Goal: Information Seeking & Learning: Learn about a topic

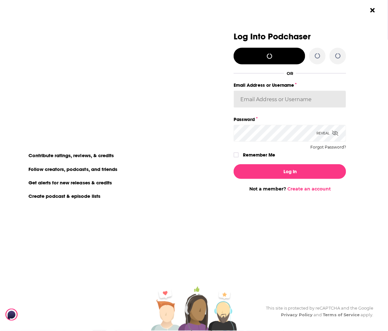
type input "[PERSON_NAME][EMAIL_ADDRESS][PERSON_NAME][DOMAIN_NAME]"
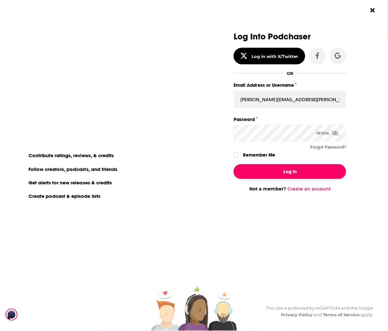
click at [283, 170] on button "Log In" at bounding box center [290, 171] width 113 height 15
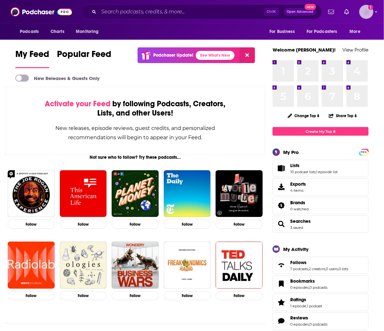
click at [366, 8] on img "Logged in as mindyn" at bounding box center [366, 12] width 14 height 14
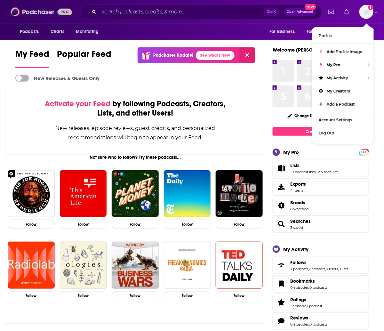
click at [43, 12] on img at bounding box center [41, 12] width 61 height 12
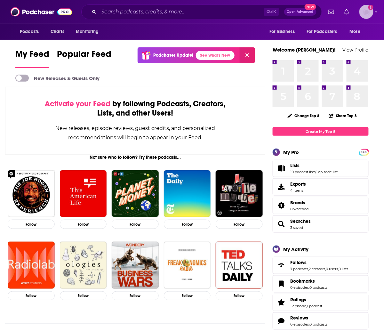
click at [364, 10] on img "Logged in as mindyn" at bounding box center [366, 12] width 14 height 14
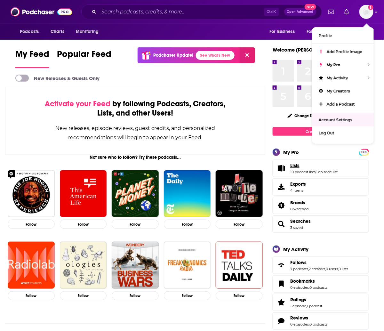
click at [304, 163] on link "Lists" at bounding box center [314, 165] width 48 height 6
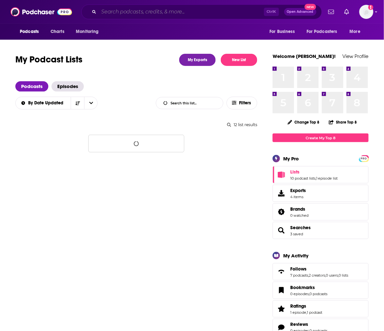
click at [134, 12] on input "Search podcasts, credits, & more..." at bounding box center [181, 12] width 165 height 10
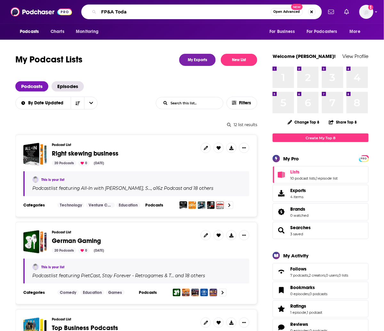
type input "FP&A Today"
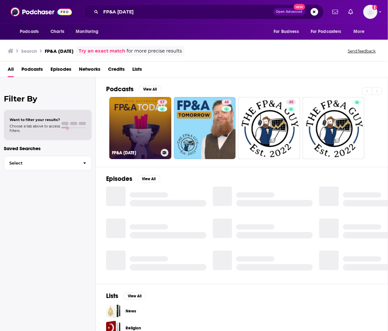
click at [137, 126] on link "57 FP&A Today" at bounding box center [140, 128] width 62 height 62
